Goal: Task Accomplishment & Management: Use online tool/utility

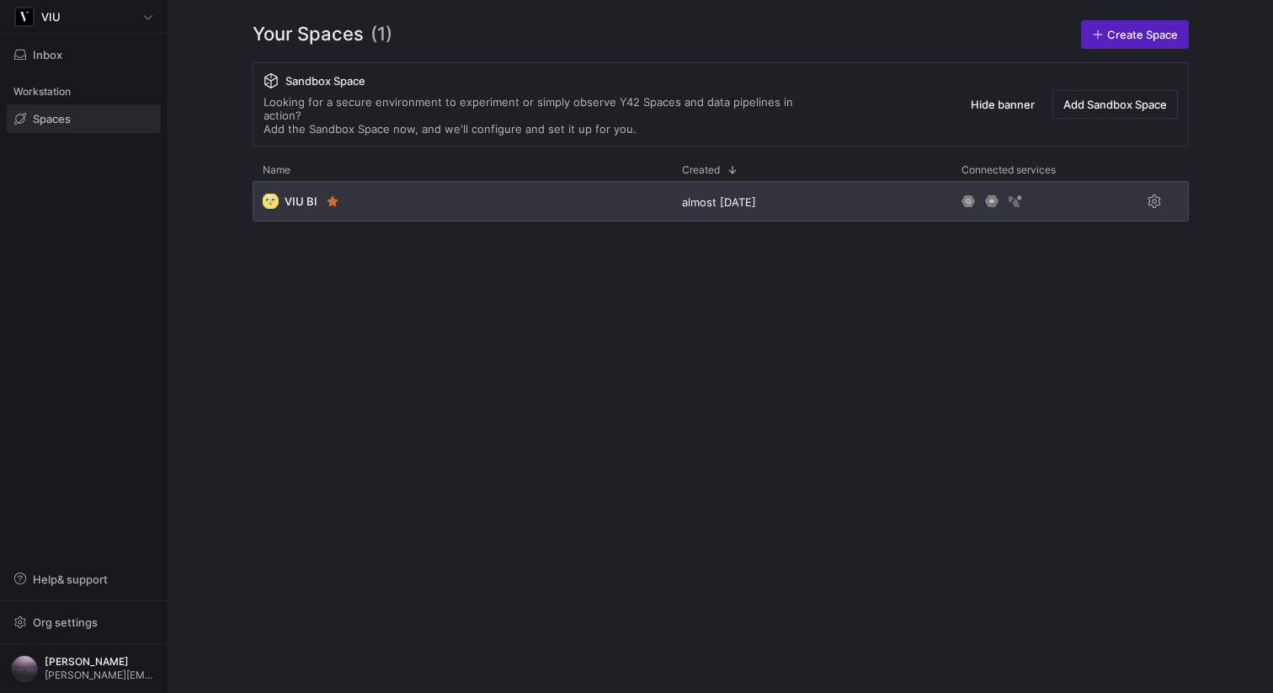
click at [413, 196] on div "🌝 VIU BI" at bounding box center [462, 201] width 419 height 40
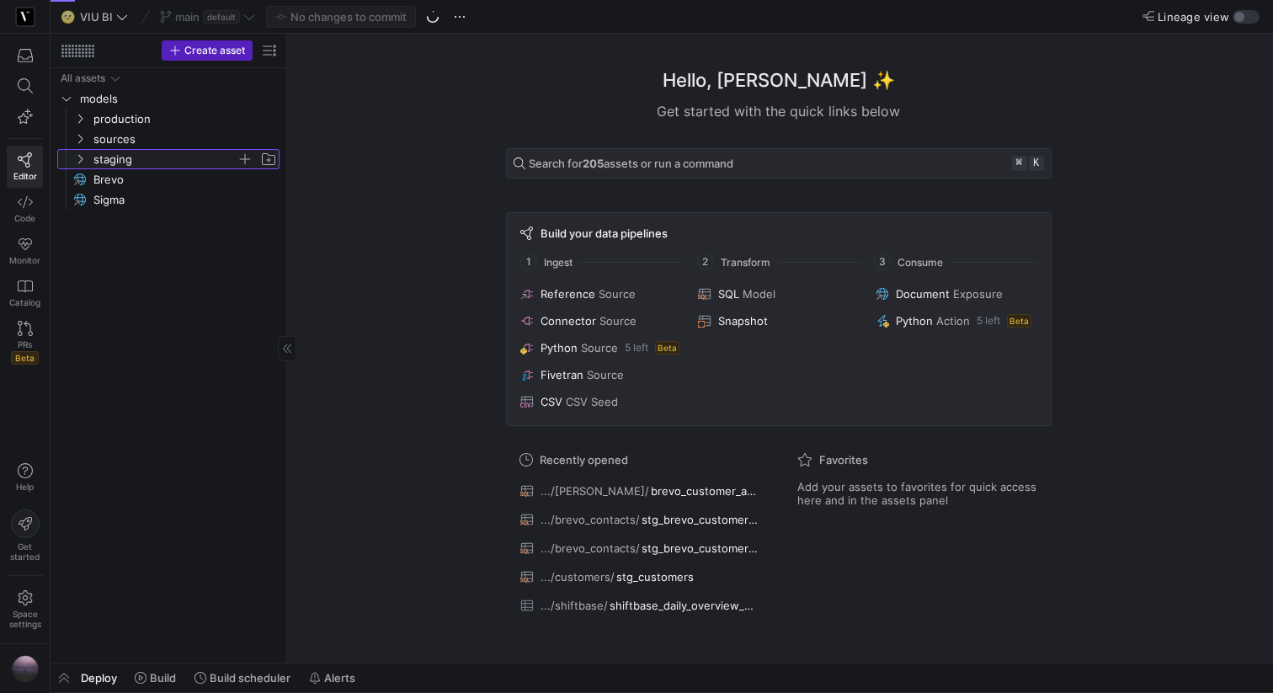
click at [75, 157] on icon "Press SPACE to select this row." at bounding box center [80, 159] width 12 height 10
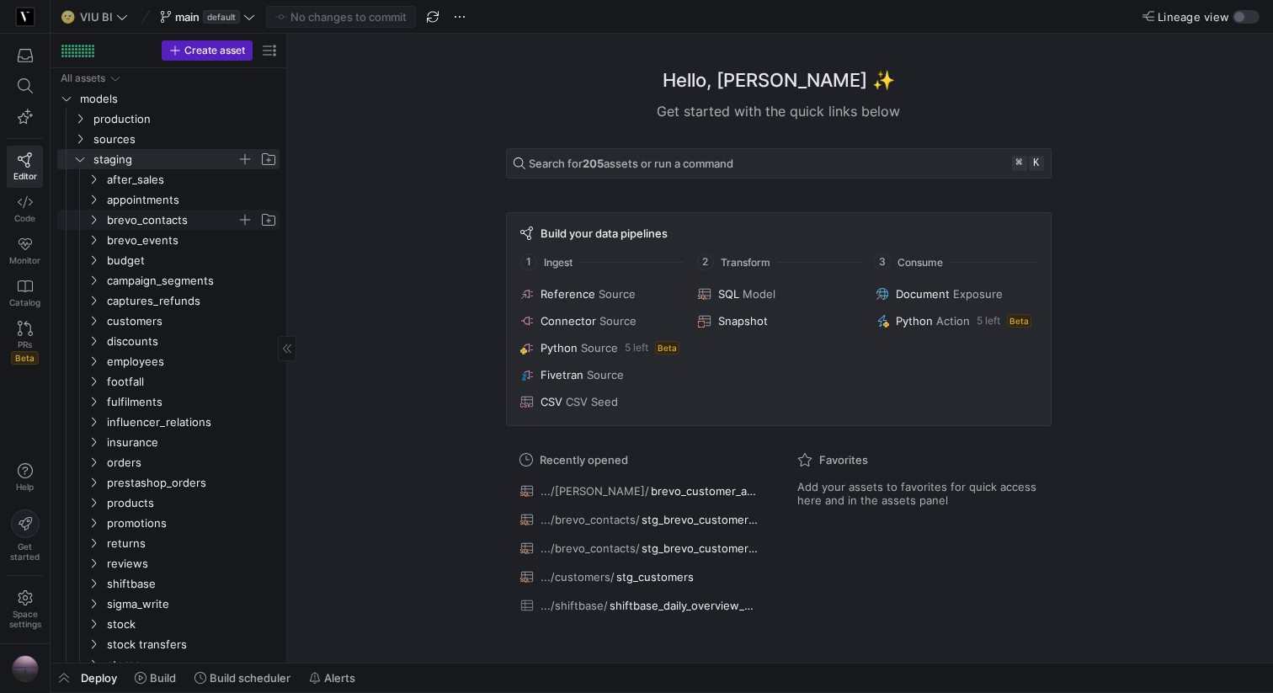
click at [88, 223] on icon "Press SPACE to select this row." at bounding box center [94, 220] width 12 height 10
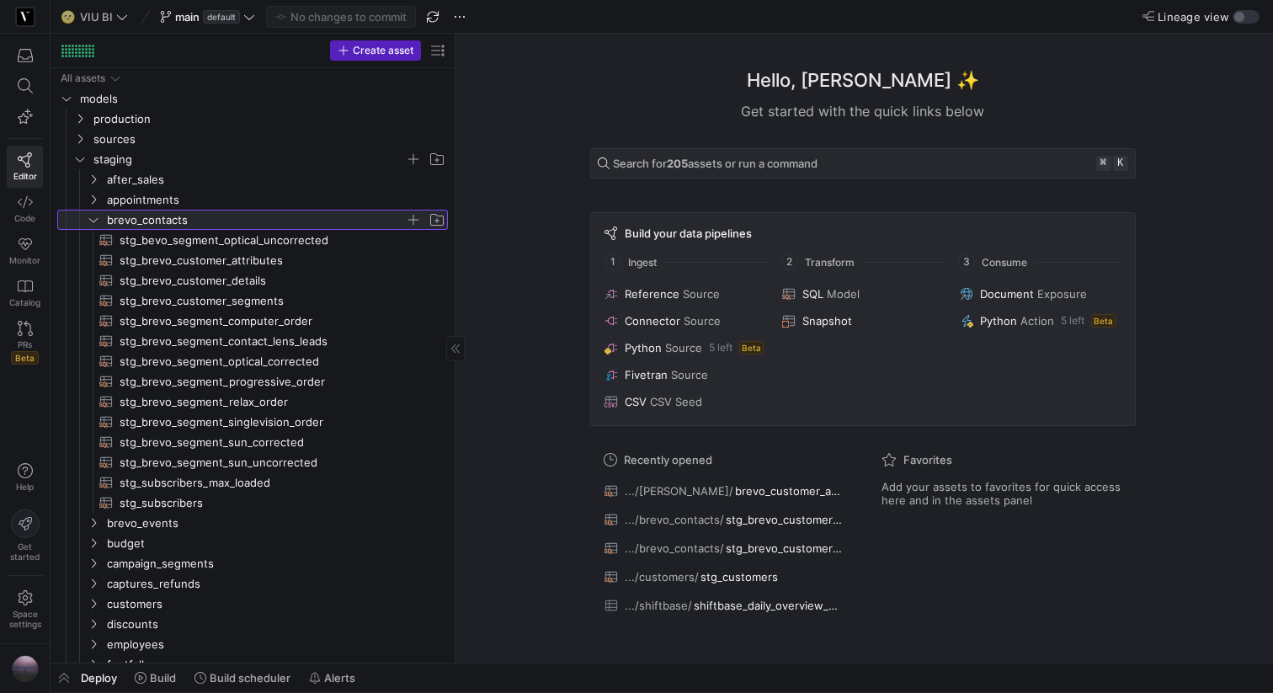
drag, startPoint x: 285, startPoint y: 235, endPoint x: 487, endPoint y: 234, distance: 202.0
click at [219, 483] on span "stg_subscribers_max_loaded​​​​​​​​​​" at bounding box center [274, 482] width 309 height 19
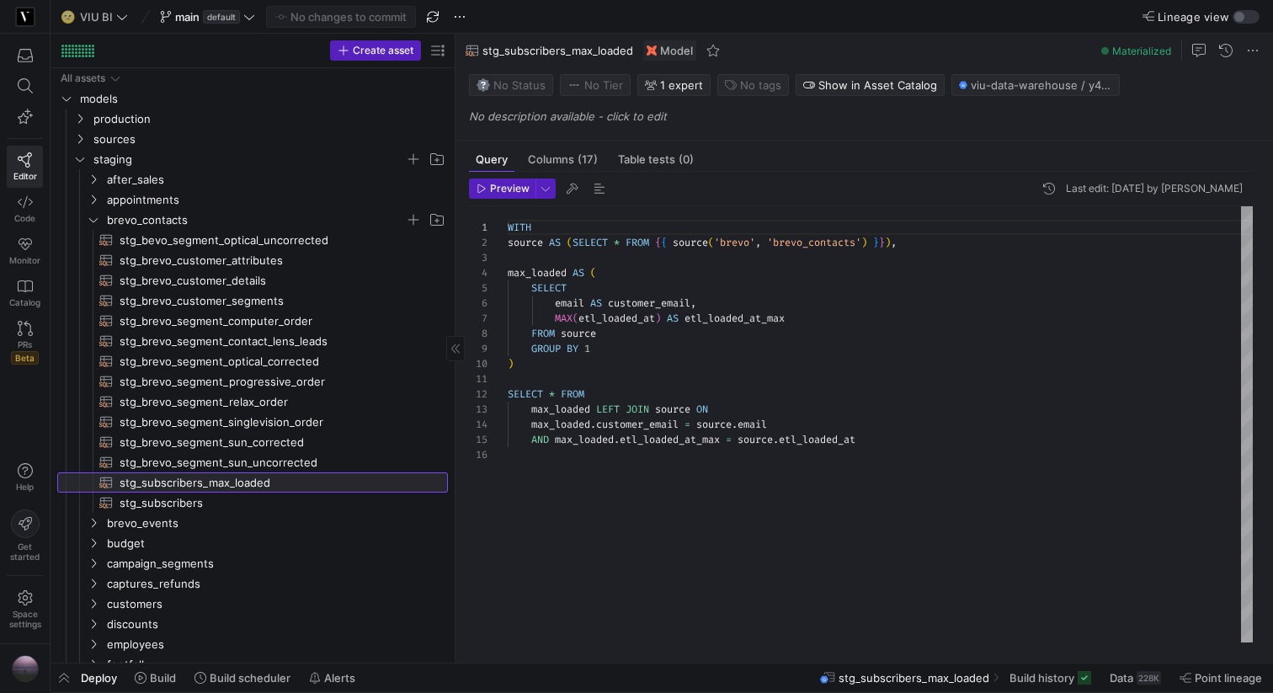
scroll to position [152, 0]
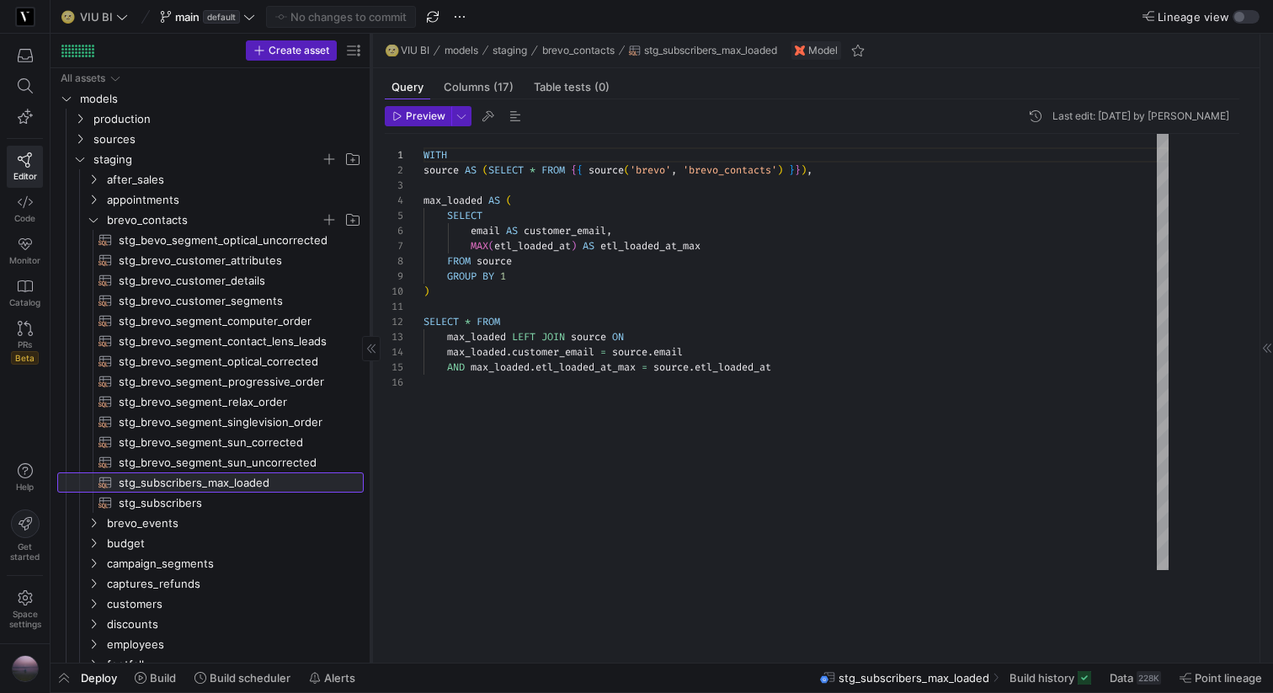
drag, startPoint x: 455, startPoint y: 240, endPoint x: 370, endPoint y: 240, distance: 84.2
click at [370, 240] on div at bounding box center [370, 348] width 1 height 629
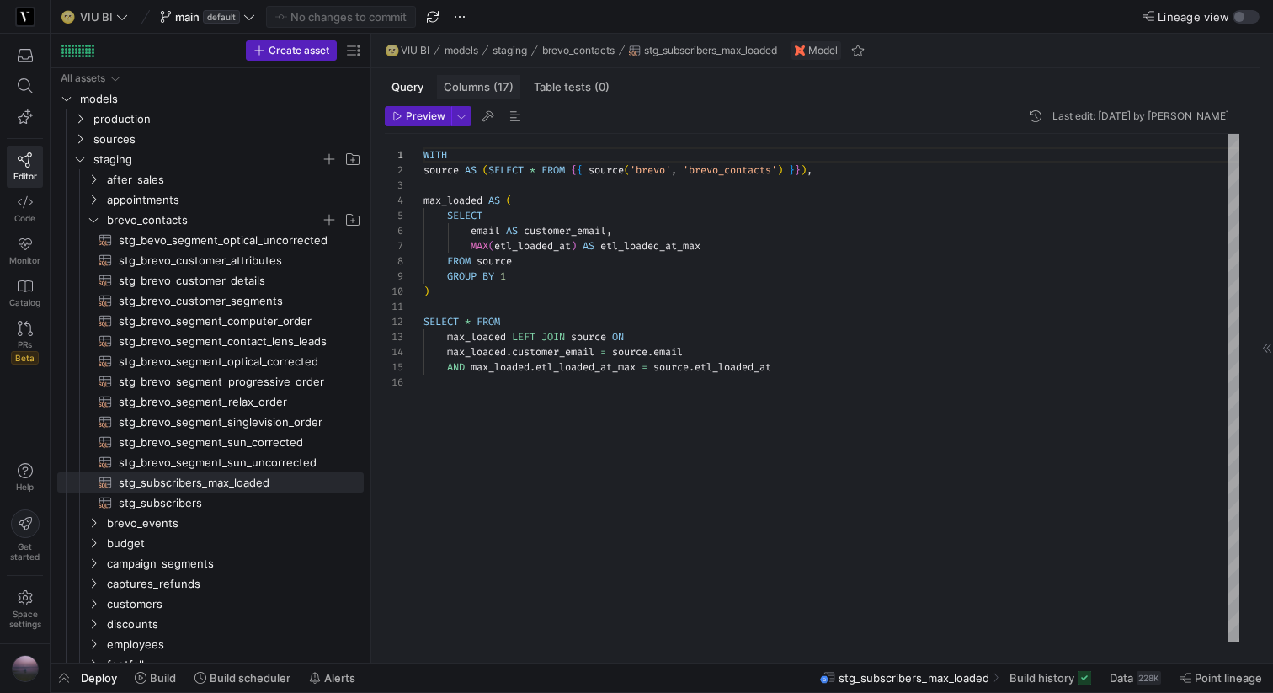
click at [475, 82] on span "Columns (17)" at bounding box center [479, 87] width 70 height 11
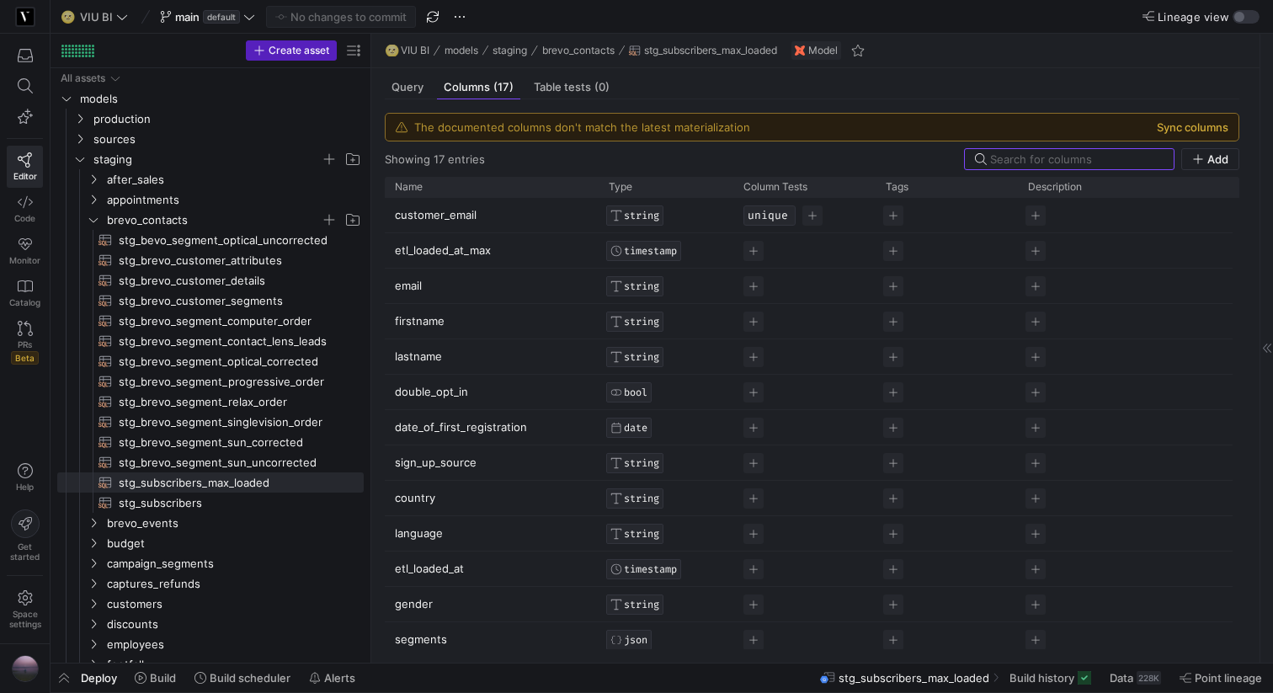
click at [1196, 125] on button "Sync columns" at bounding box center [1193, 126] width 72 height 13
